Goal: Find specific page/section: Find specific page/section

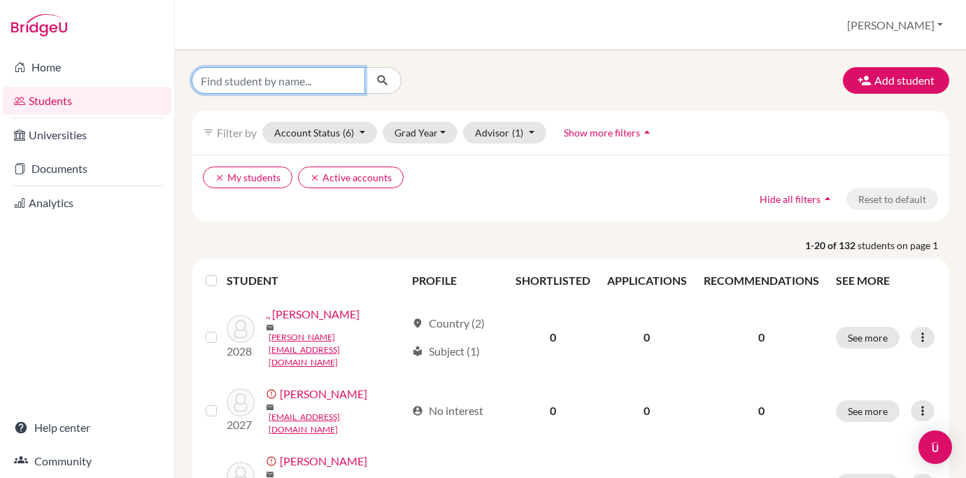
click at [349, 78] on input "Find student by name..." at bounding box center [279, 80] width 174 height 27
type input "[PERSON_NAME] [PERSON_NAME]"
click at [383, 80] on button "submit" at bounding box center [383, 80] width 37 height 27
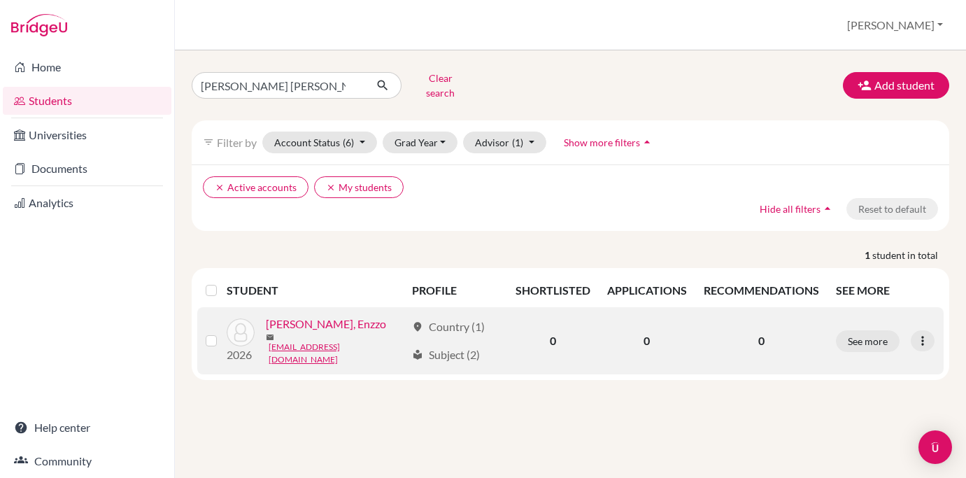
click at [331, 322] on link "[PERSON_NAME], Enzzo" at bounding box center [326, 324] width 120 height 17
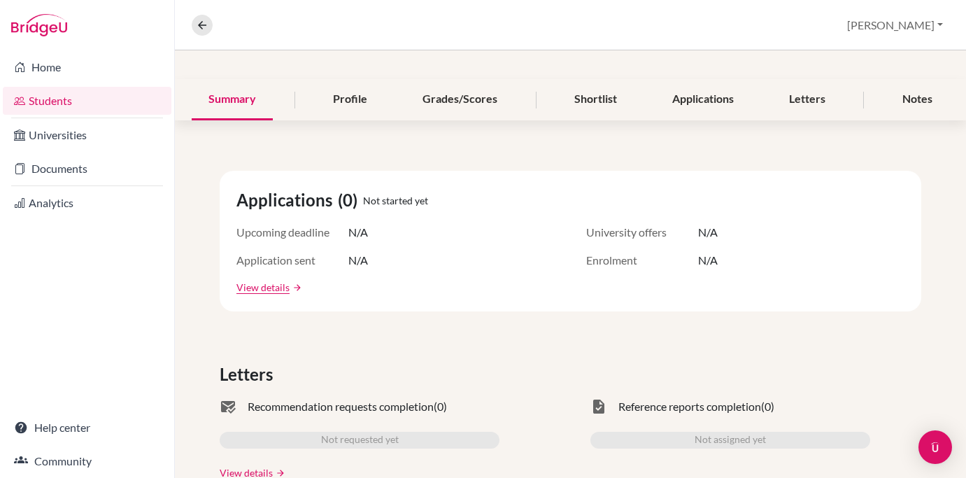
scroll to position [148, 0]
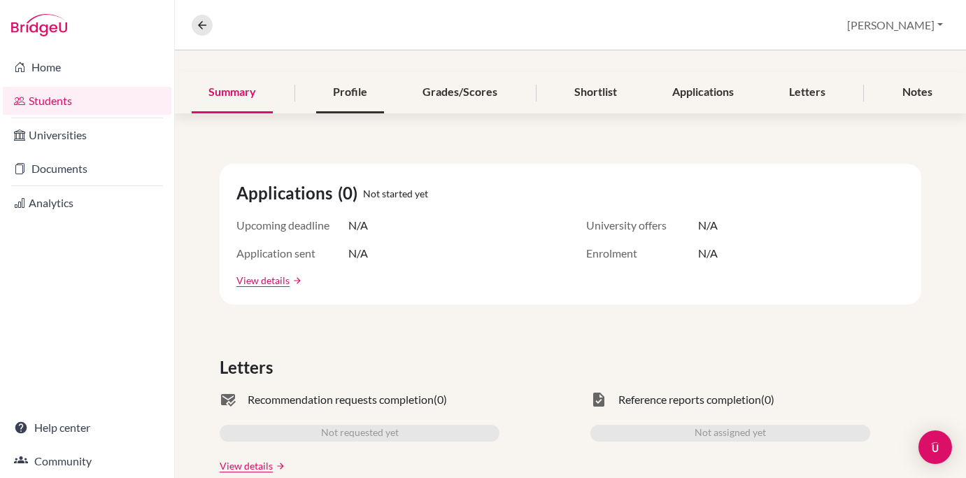
click at [348, 90] on div "Profile" at bounding box center [350, 92] width 68 height 41
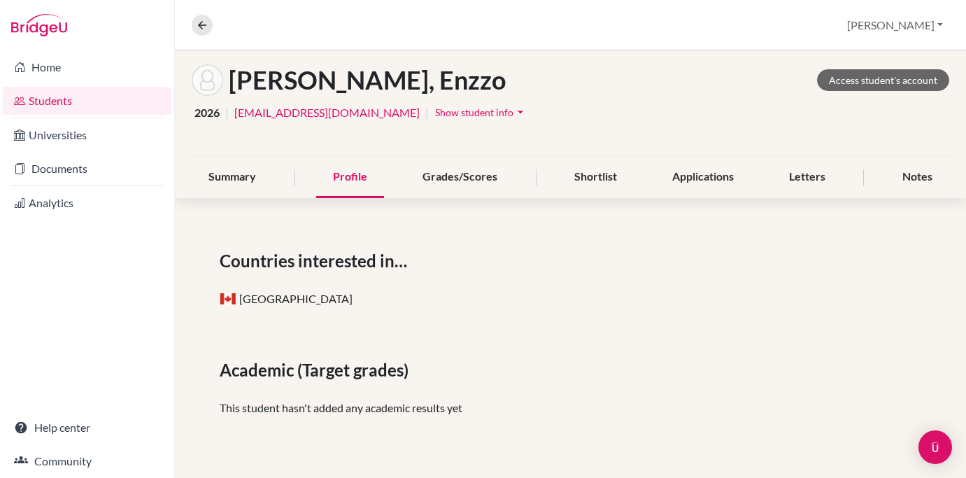
scroll to position [61, 0]
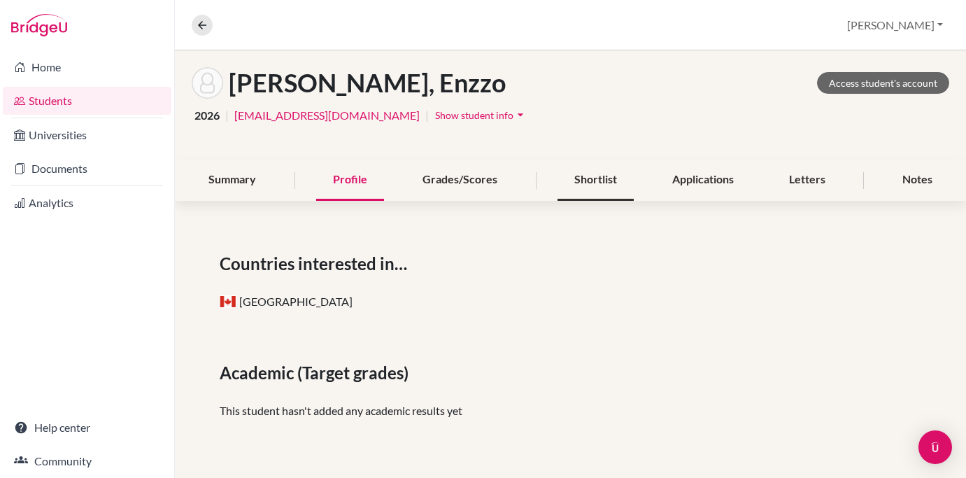
click at [589, 176] on div "Shortlist" at bounding box center [596, 180] width 76 height 41
